Goal: Task Accomplishment & Management: Manage account settings

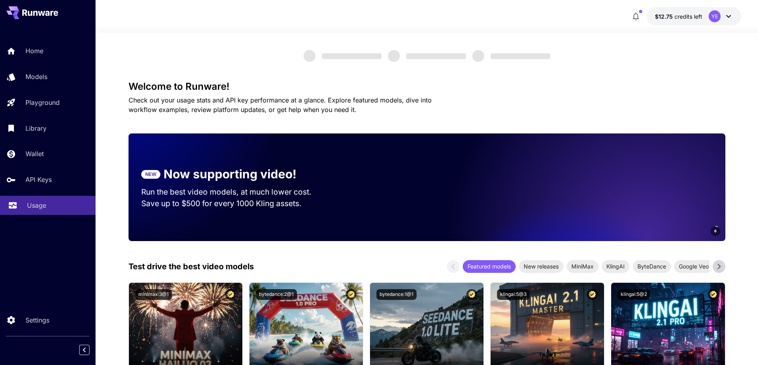
click at [78, 207] on div "Usage" at bounding box center [58, 206] width 62 height 10
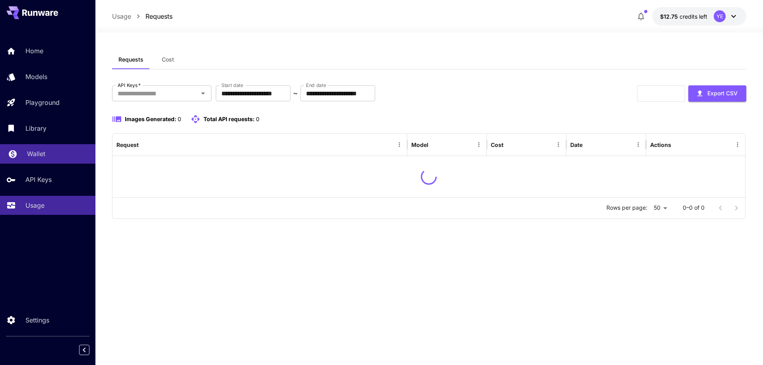
click at [52, 157] on div "Wallet" at bounding box center [58, 154] width 62 height 10
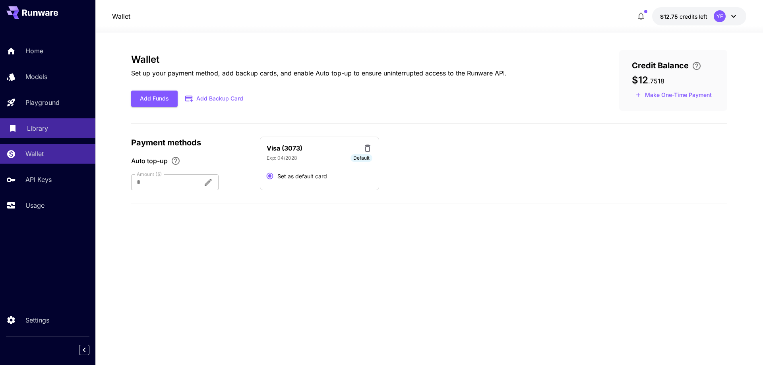
click at [52, 132] on div "Library" at bounding box center [58, 129] width 62 height 10
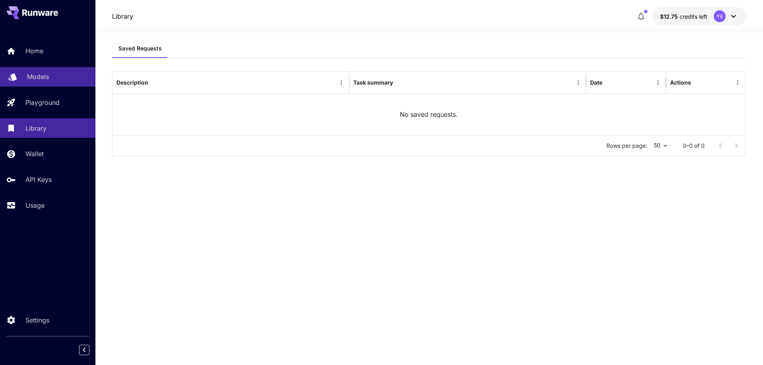
click at [55, 76] on div "Models" at bounding box center [58, 77] width 62 height 10
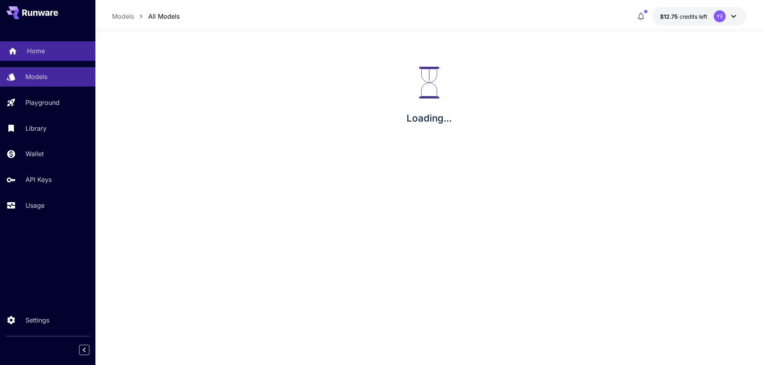
click at [52, 47] on div "Home" at bounding box center [58, 51] width 62 height 10
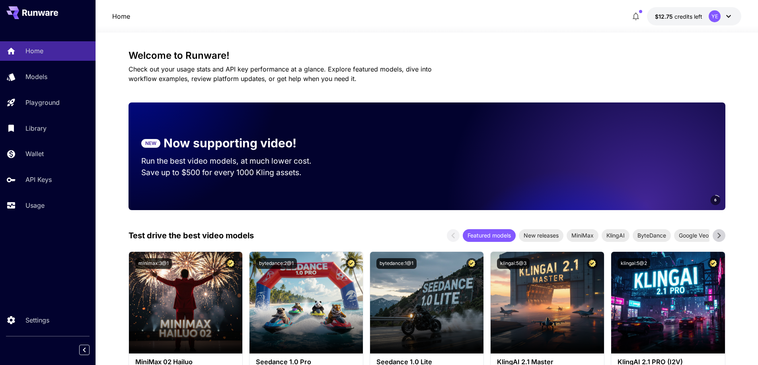
click at [52, 113] on div "Home Models Playground Library Wallet API Keys Usage" at bounding box center [47, 128] width 95 height 174
click at [731, 7] on div "Home $12.75 credits left YE" at bounding box center [426, 16] width 662 height 33
click at [715, 18] on div "YE" at bounding box center [714, 16] width 12 height 12
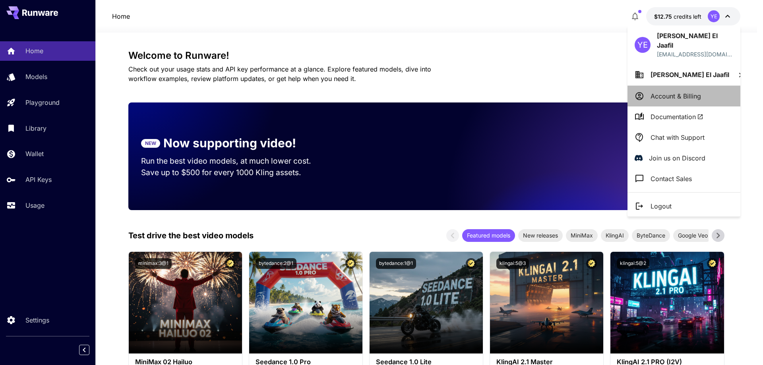
click at [667, 91] on p "Account & Billing" at bounding box center [676, 96] width 51 height 10
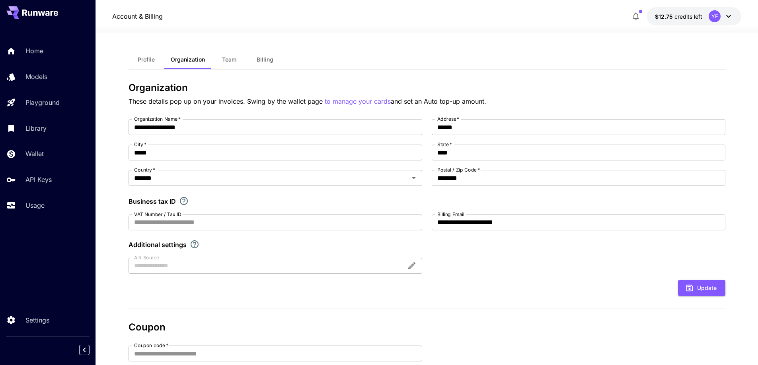
click at [220, 57] on button "Team" at bounding box center [229, 59] width 36 height 19
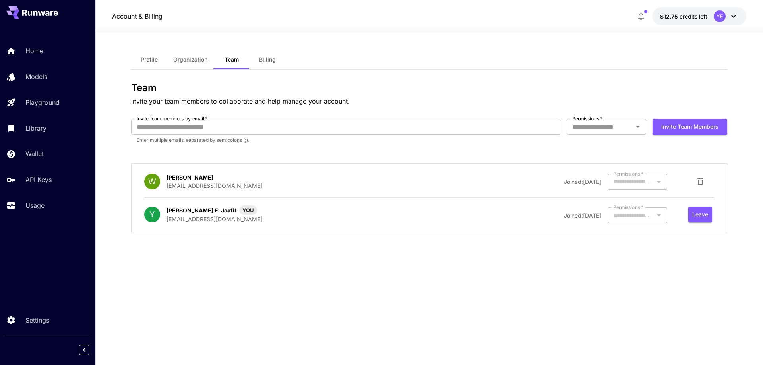
click at [705, 185] on icon "button" at bounding box center [701, 182] width 10 height 10
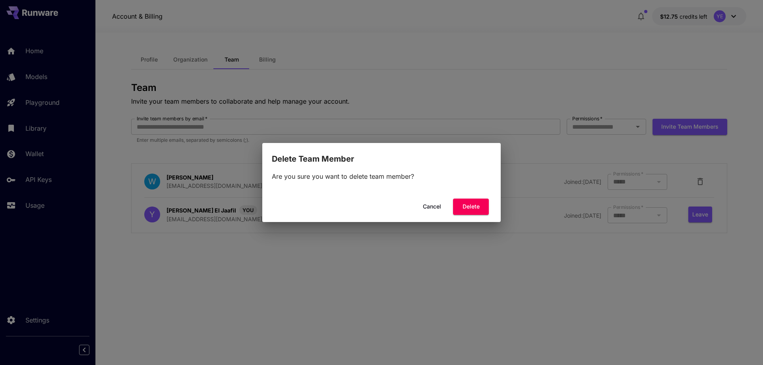
click at [440, 208] on button "Cancel" at bounding box center [432, 207] width 36 height 16
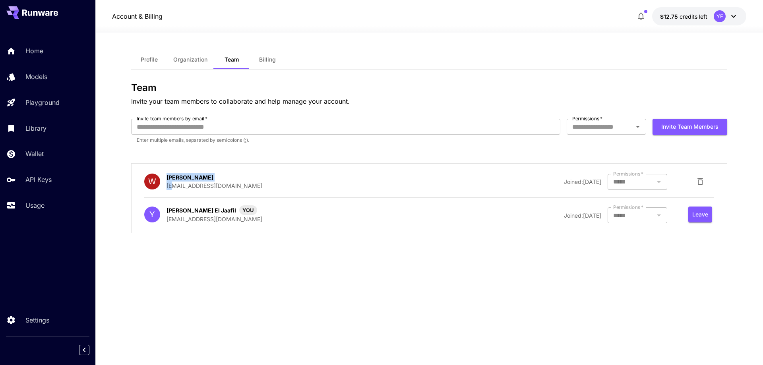
drag, startPoint x: 208, startPoint y: 191, endPoint x: 170, endPoint y: 189, distance: 37.9
click at [170, 189] on div "W Wiktor Grzyb wiktor@3vo.me Joined: 26 August, 2025 Permissions   * ***** Perm…" at bounding box center [429, 198] width 570 height 50
click at [170, 189] on p "[EMAIL_ADDRESS][DOMAIN_NAME]" at bounding box center [215, 186] width 96 height 8
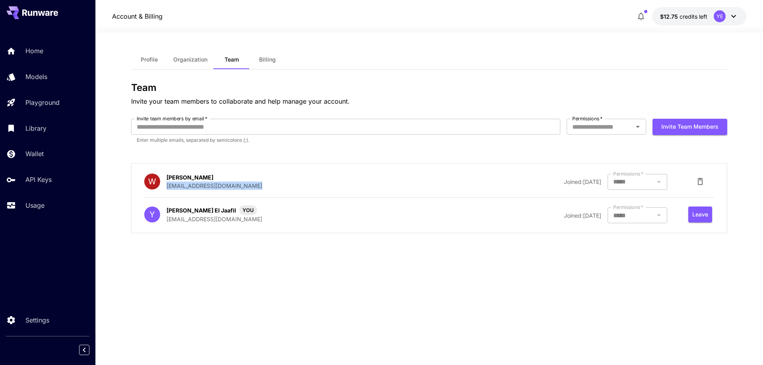
click at [703, 184] on icon "button" at bounding box center [701, 181] width 6 height 7
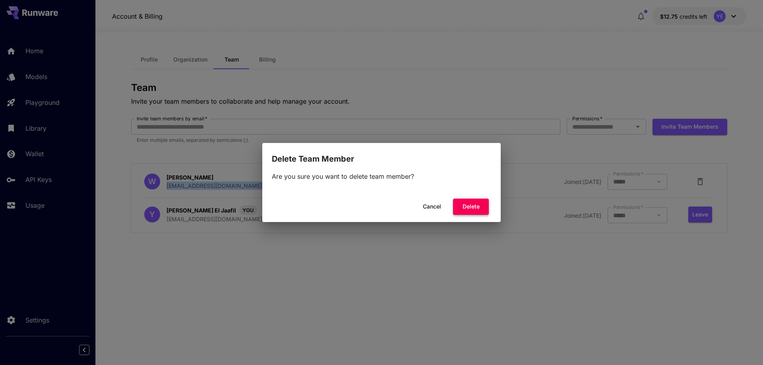
click at [482, 206] on button "Delete" at bounding box center [471, 207] width 36 height 16
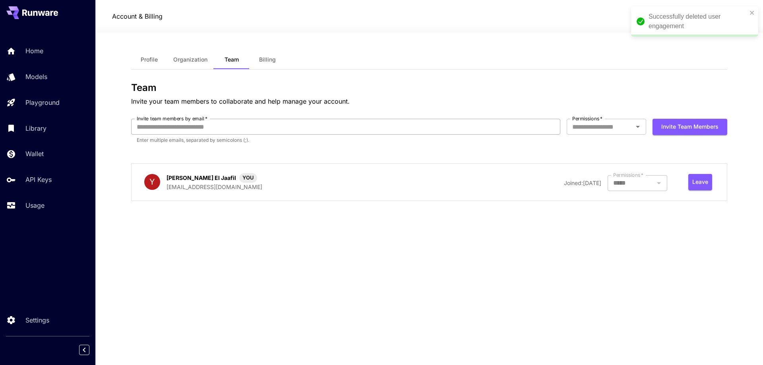
click at [433, 133] on input "Invite team members by email   *" at bounding box center [345, 127] width 429 height 16
paste input "**********"
type input "**********"
click at [616, 124] on input "Permissions   *" at bounding box center [600, 126] width 62 height 11
click at [604, 169] on li "Admin" at bounding box center [607, 174] width 80 height 14
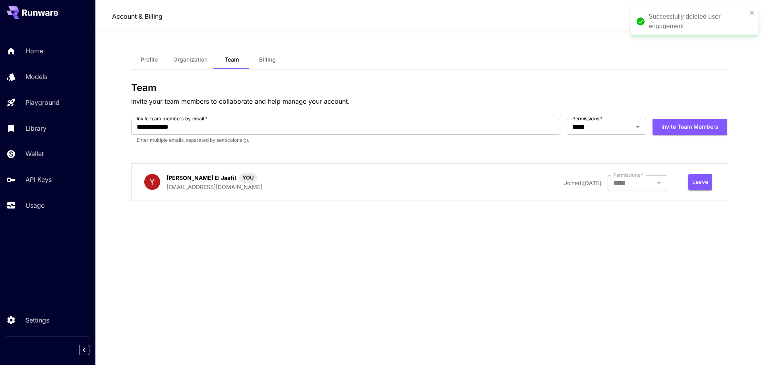
click at [676, 137] on div "Invite team members" at bounding box center [690, 135] width 75 height 32
click at [682, 128] on button "Invite team members" at bounding box center [690, 127] width 75 height 16
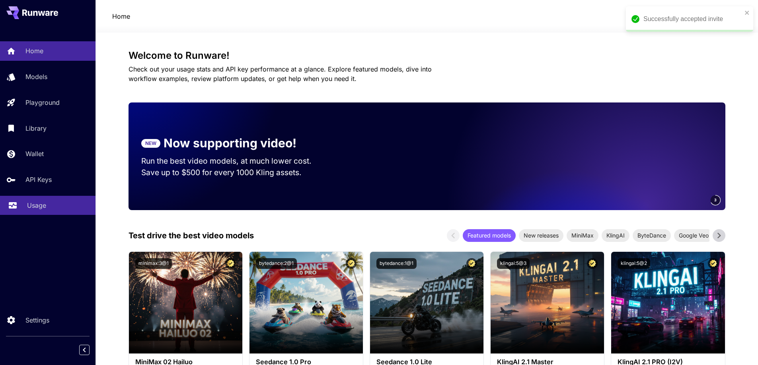
click at [36, 197] on link "Usage" at bounding box center [47, 205] width 95 height 19
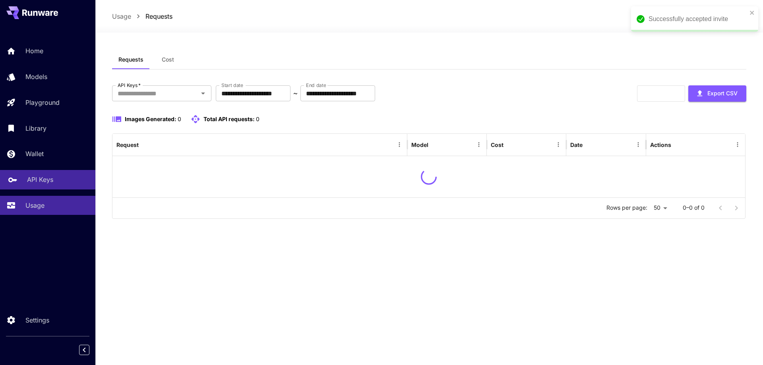
click at [37, 181] on p "API Keys" at bounding box center [40, 180] width 26 height 10
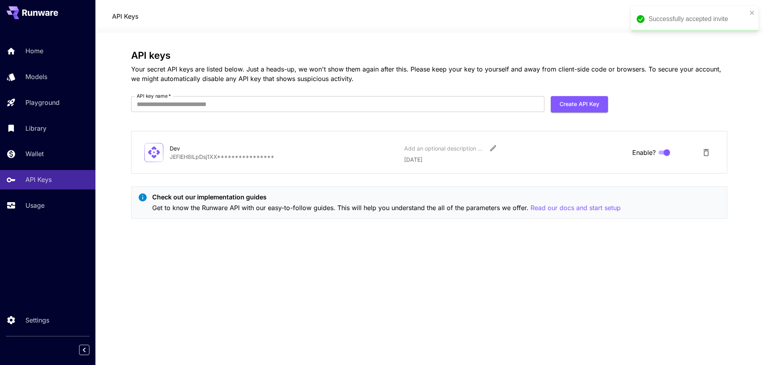
click at [41, 64] on div "Home Models Playground Library Wallet API Keys Usage" at bounding box center [47, 128] width 95 height 174
click at [41, 53] on p "Home" at bounding box center [36, 51] width 18 height 10
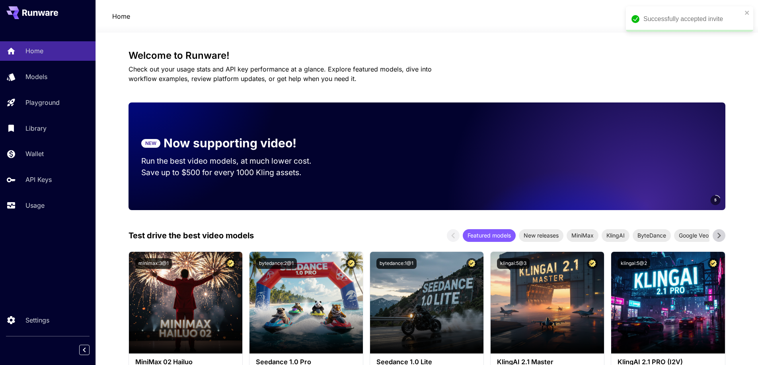
click at [734, 12] on div "Successfully accepted invite" at bounding box center [686, 19] width 115 height 14
click at [722, 15] on div "YE" at bounding box center [720, 16] width 25 height 12
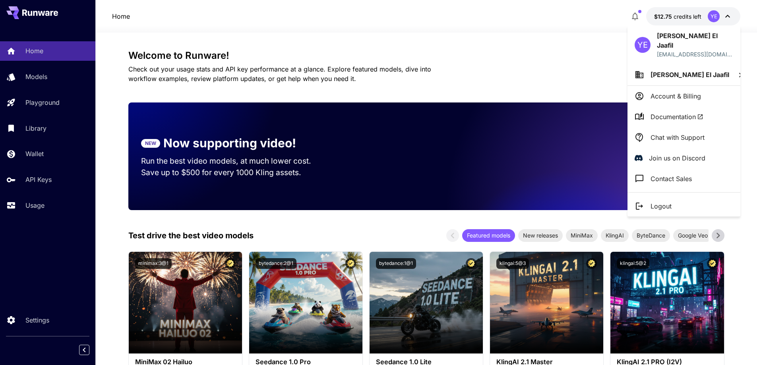
click at [667, 91] on p "Account & Billing" at bounding box center [676, 96] width 51 height 10
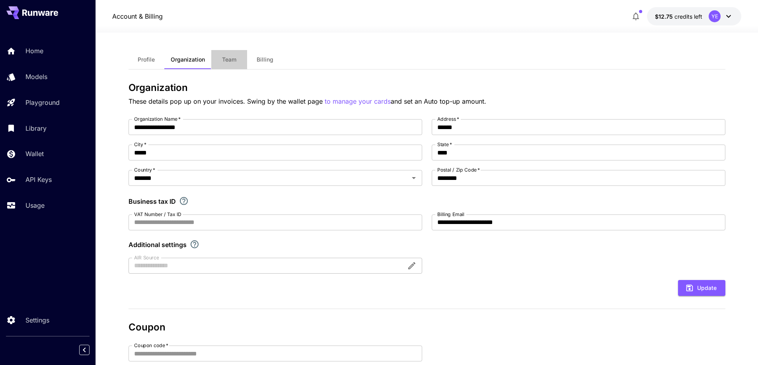
click at [237, 56] on button "Team" at bounding box center [229, 59] width 36 height 19
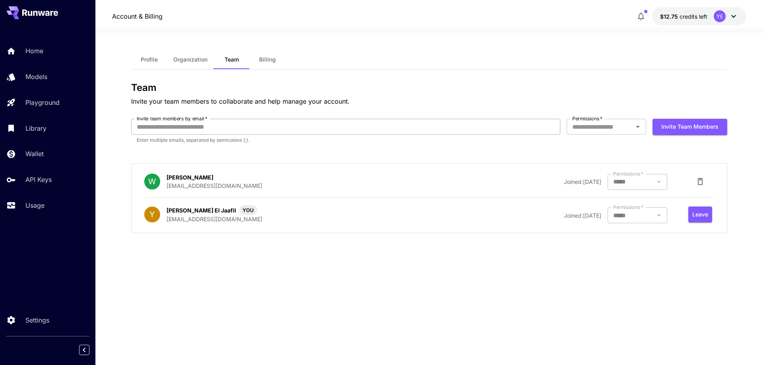
click at [300, 126] on input "Invite team members by email   *" at bounding box center [345, 127] width 429 height 16
click at [353, 153] on div "Team Invite your team members to collaborate and help manage your account. Invi…" at bounding box center [429, 160] width 596 height 157
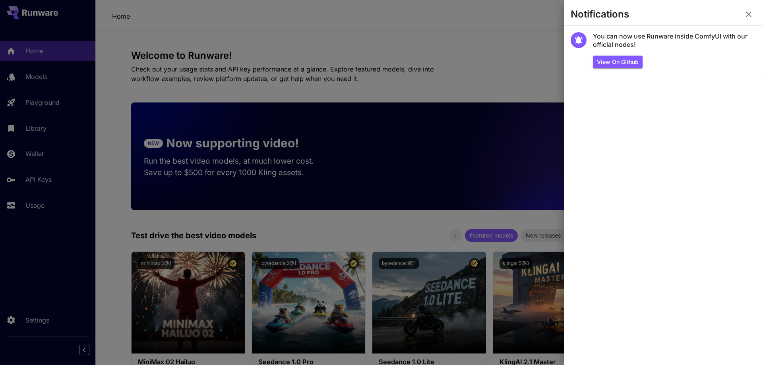
click at [748, 12] on icon "button" at bounding box center [749, 15] width 10 height 10
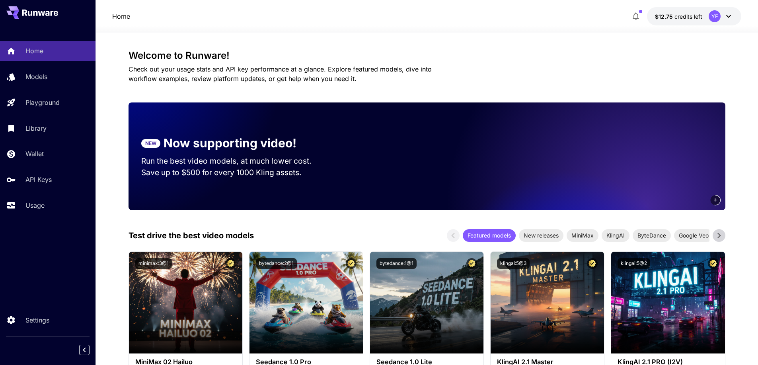
click at [718, 20] on div "YE" at bounding box center [714, 16] width 12 height 12
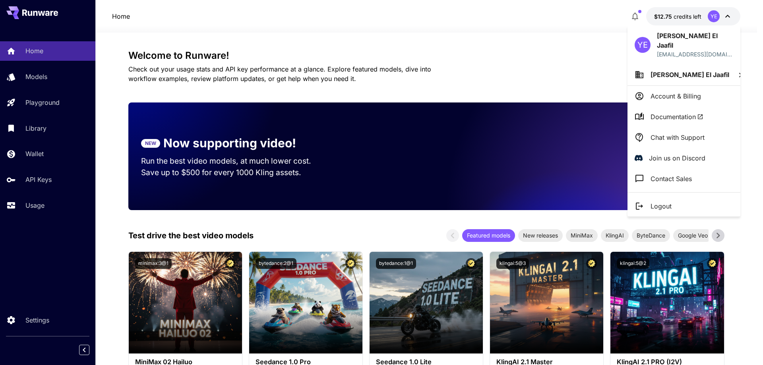
click at [650, 91] on li "Account & Billing" at bounding box center [684, 96] width 113 height 21
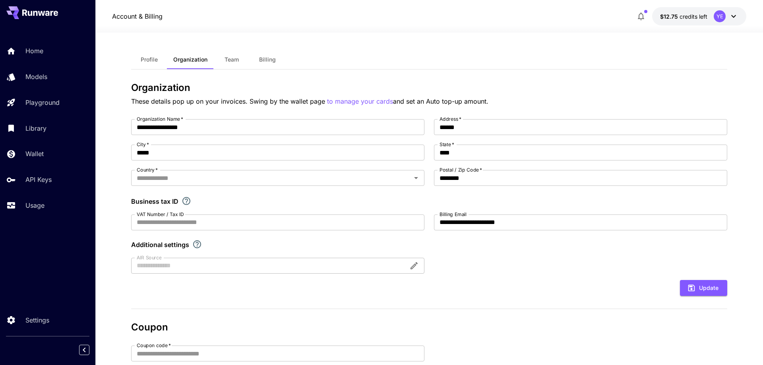
type input "*******"
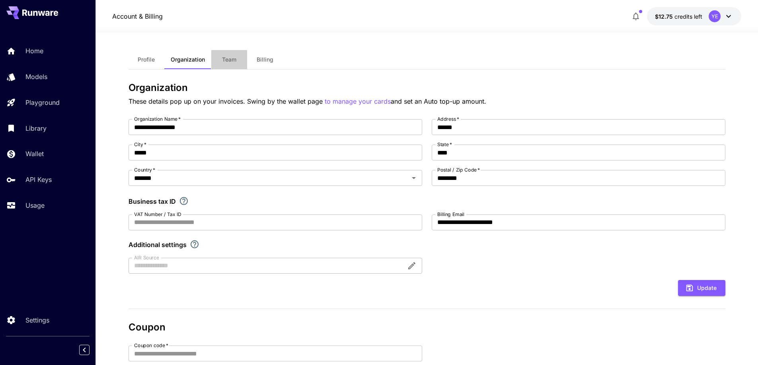
click at [243, 60] on button "Team" at bounding box center [229, 59] width 36 height 19
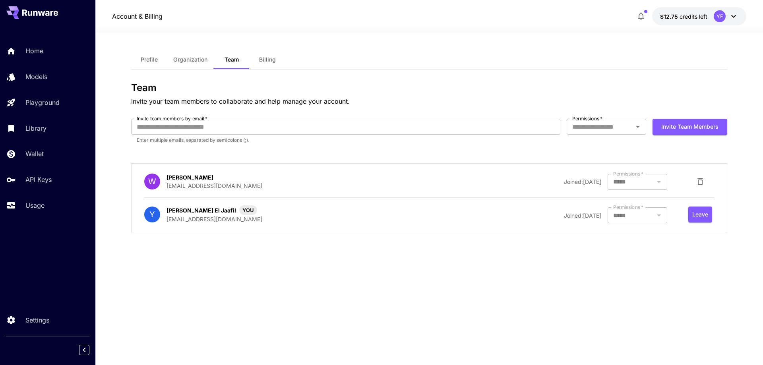
click at [37, 14] on icon at bounding box center [35, 13] width 4 height 5
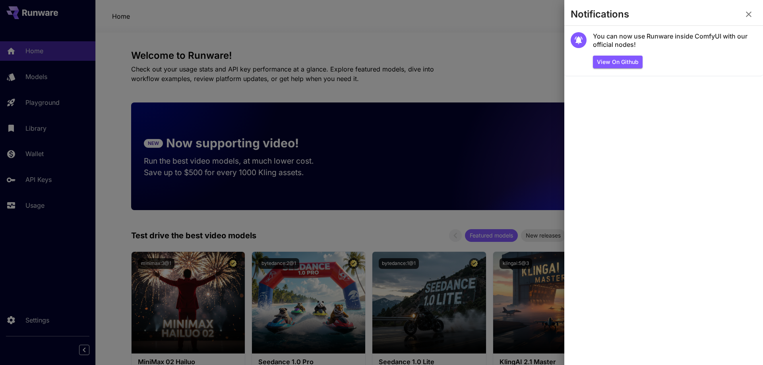
click at [747, 16] on icon "button" at bounding box center [749, 15] width 6 height 6
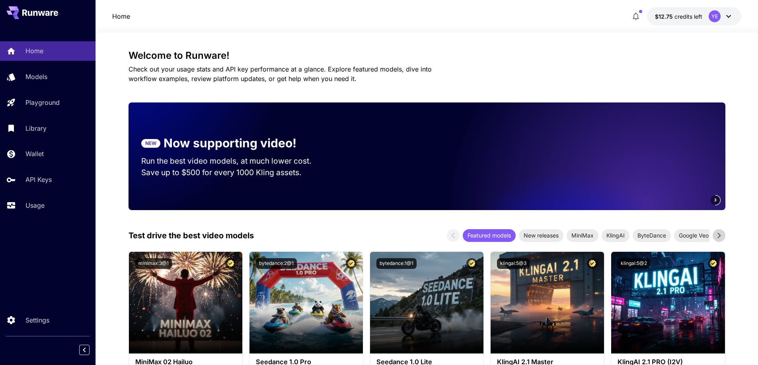
click at [687, 18] on span "credits left" at bounding box center [688, 16] width 28 height 7
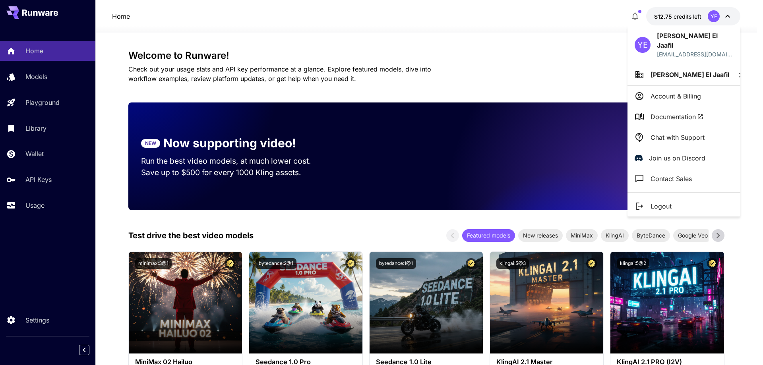
click at [674, 91] on p "Account & Billing" at bounding box center [676, 96] width 51 height 10
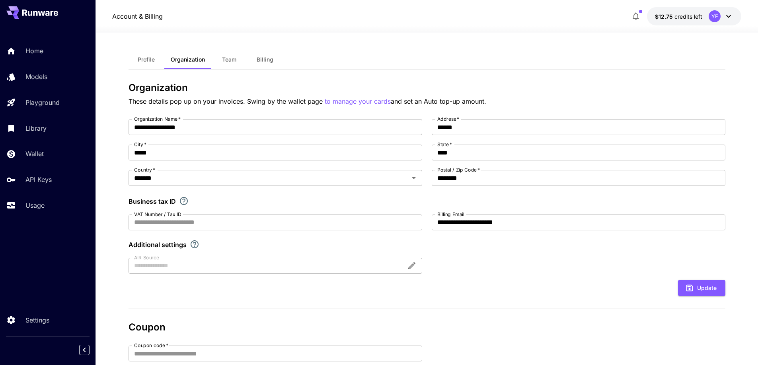
click at [234, 53] on button "Team" at bounding box center [229, 59] width 36 height 19
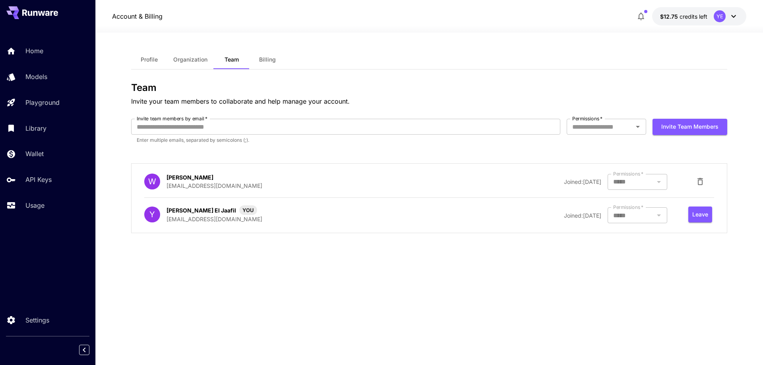
click at [276, 61] on button "Billing" at bounding box center [268, 59] width 36 height 19
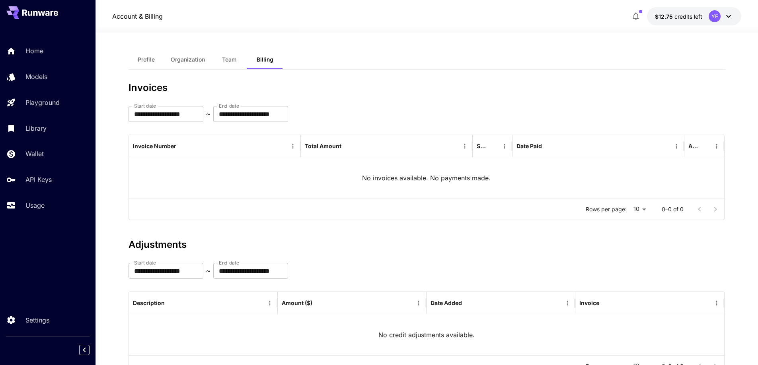
click at [236, 61] on button "Team" at bounding box center [229, 59] width 36 height 19
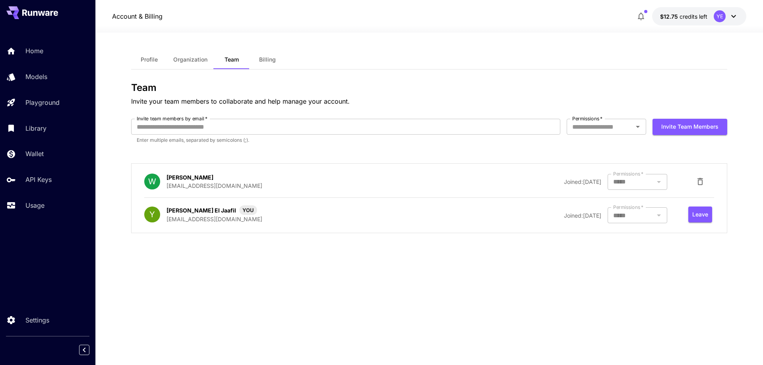
click at [179, 60] on span "Organization" at bounding box center [190, 59] width 34 height 7
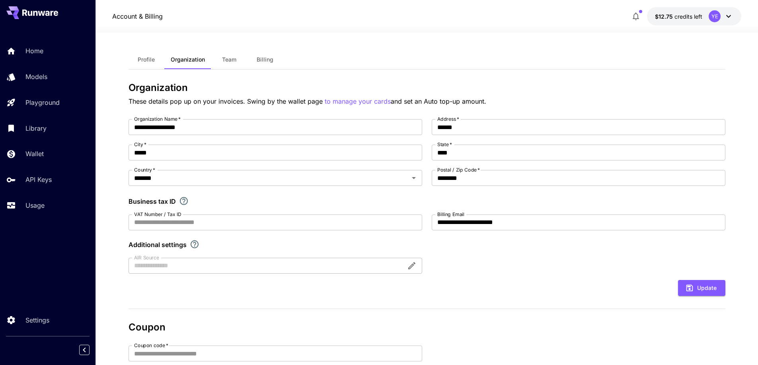
click at [217, 60] on button "Team" at bounding box center [229, 59] width 36 height 19
